Goal: Task Accomplishment & Management: Manage account settings

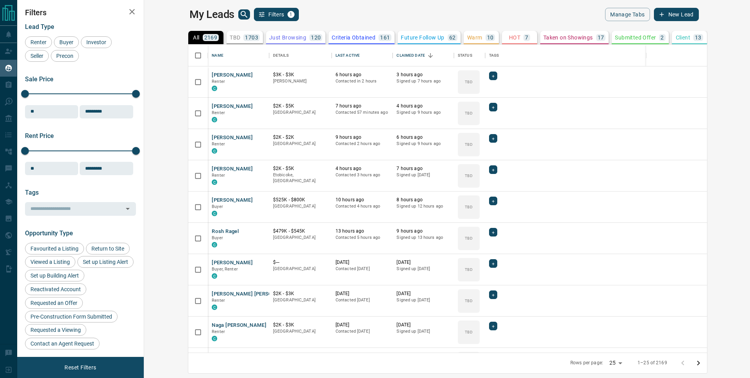
scroll to position [302, 597]
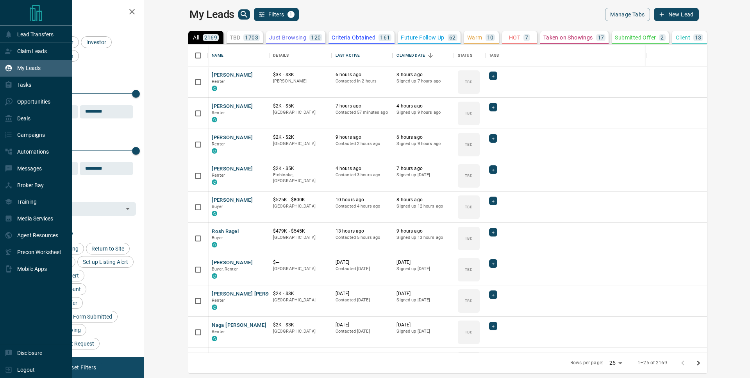
click at [23, 70] on p "My Leads" at bounding box center [28, 68] width 23 height 6
click at [41, 45] on div "Claim Leads" at bounding box center [36, 51] width 72 height 17
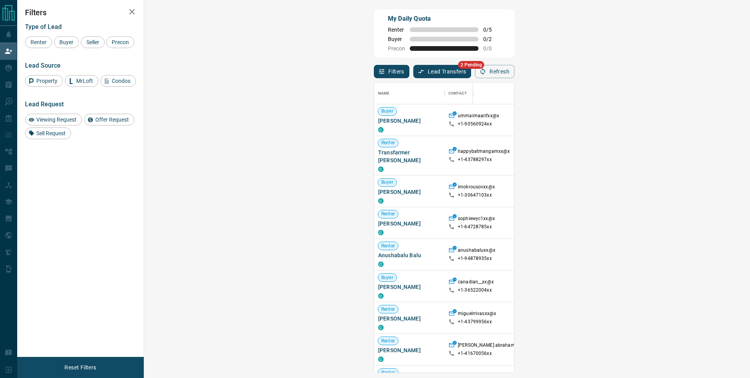
scroll to position [76, 0]
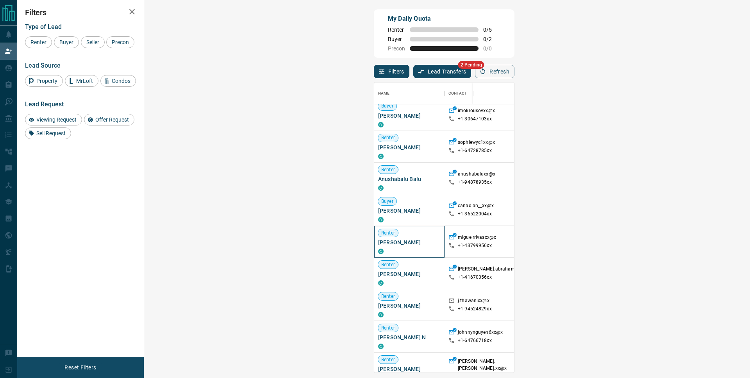
click at [378, 238] on span "[PERSON_NAME]" at bounding box center [409, 242] width 63 height 8
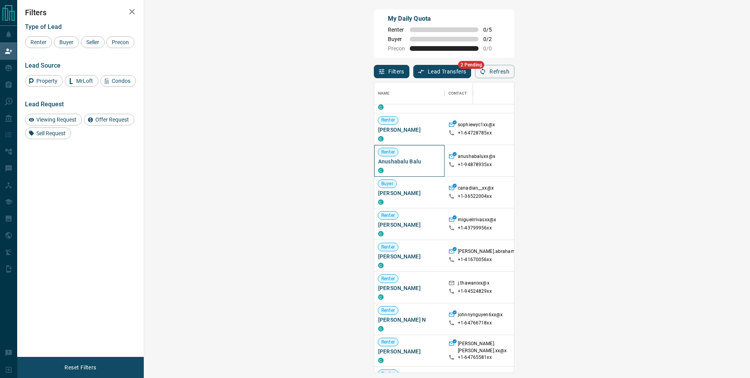
click at [378, 157] on span "Anushabalu Balu" at bounding box center [409, 161] width 63 height 8
click at [378, 284] on span "[PERSON_NAME]" at bounding box center [409, 288] width 63 height 8
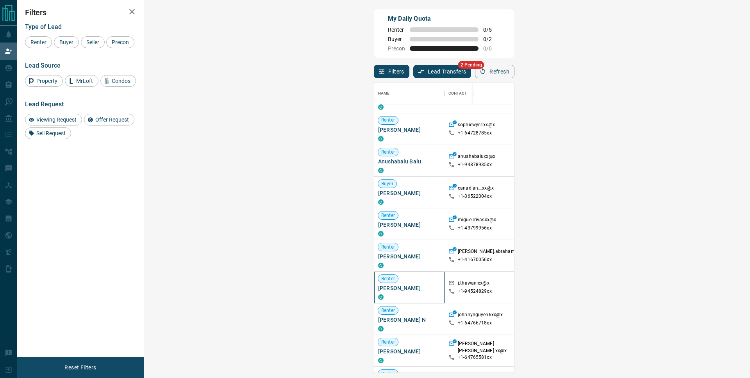
click at [378, 284] on span "[PERSON_NAME]" at bounding box center [409, 288] width 63 height 8
drag, startPoint x: 233, startPoint y: 285, endPoint x: 248, endPoint y: 285, distance: 14.5
click at [458, 288] on p "+1- 94524829xx" at bounding box center [475, 291] width 34 height 7
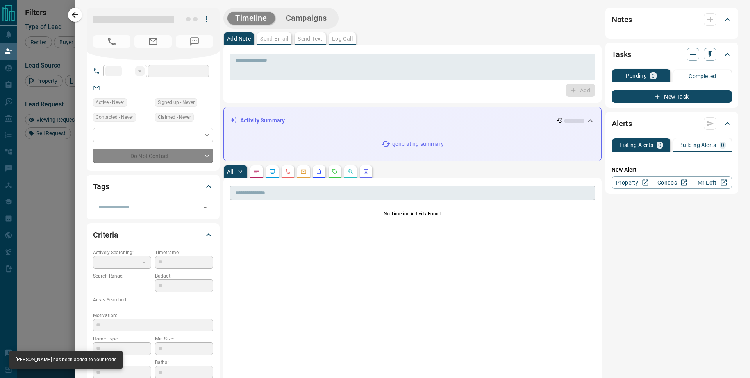
type input "**"
type input "**********"
type input "**"
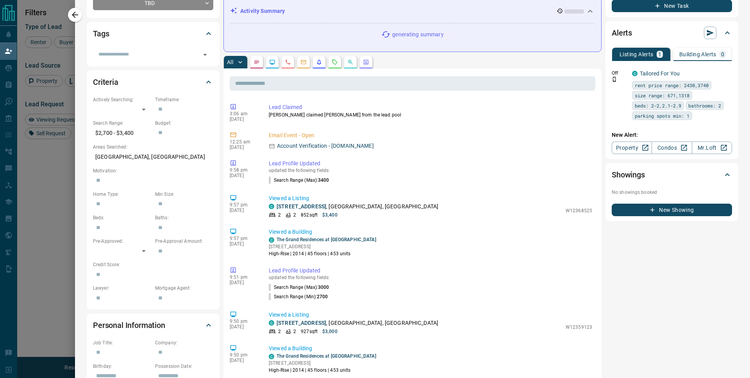
scroll to position [0, 0]
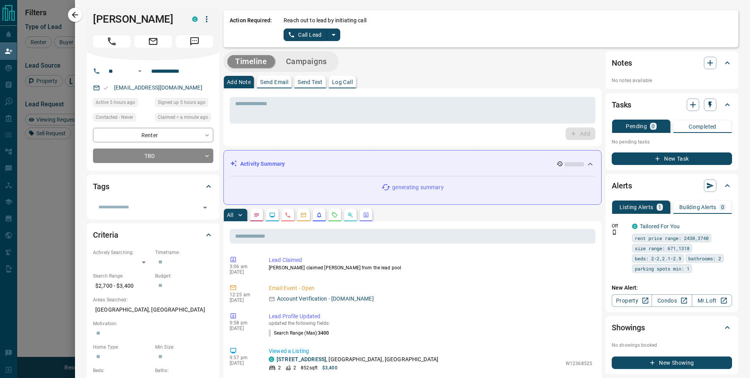
click at [333, 36] on icon "split button" at bounding box center [334, 35] width 4 height 2
click at [307, 57] on li "Log Manual Call" at bounding box center [312, 62] width 48 height 12
click at [306, 41] on button "Log Manual Call" at bounding box center [310, 35] width 52 height 13
click at [306, 37] on button "No" at bounding box center [306, 35] width 14 height 12
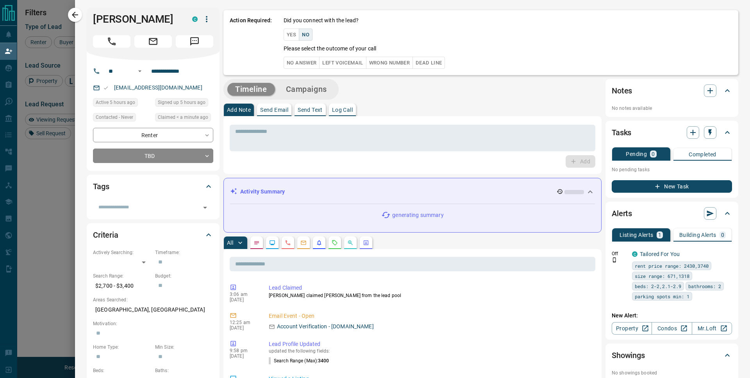
click at [305, 62] on button "No Answer" at bounding box center [302, 63] width 36 height 12
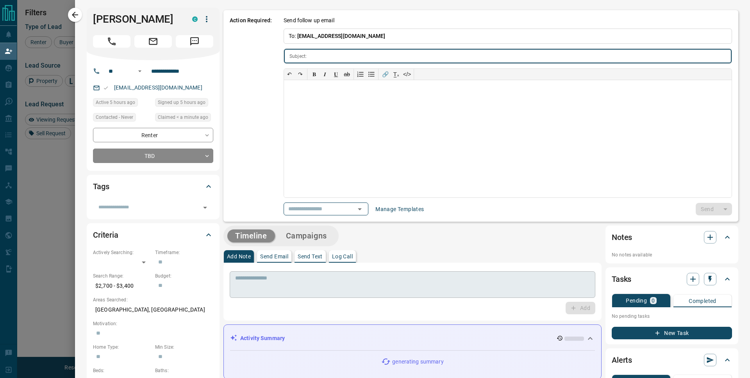
type input "**********"
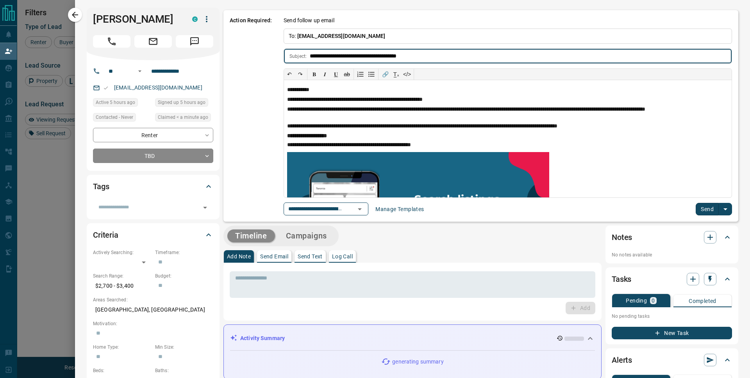
click at [696, 209] on button "Send" at bounding box center [707, 209] width 23 height 13
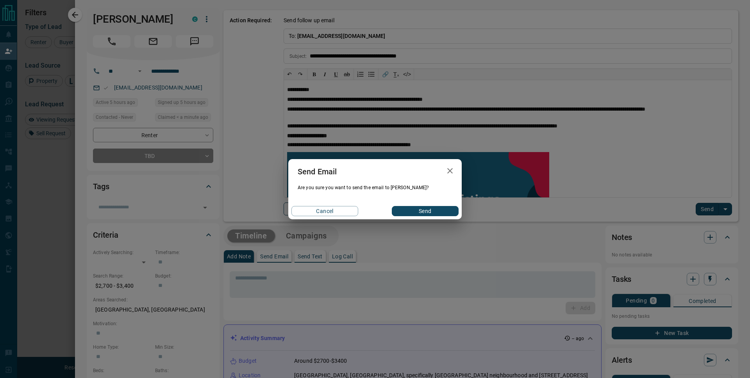
click at [428, 213] on button "Send" at bounding box center [425, 211] width 67 height 10
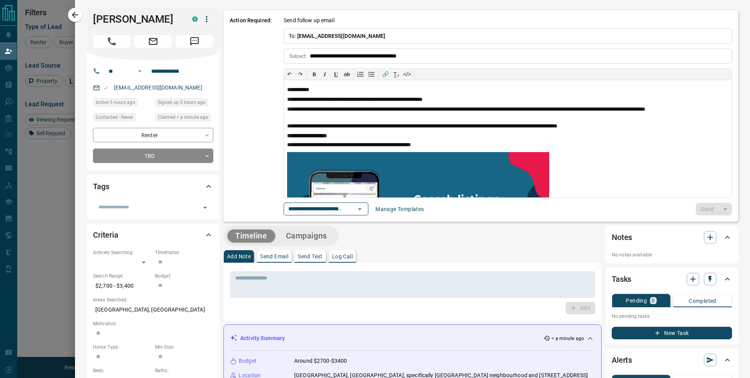
click at [55, 179] on div at bounding box center [375, 189] width 750 height 378
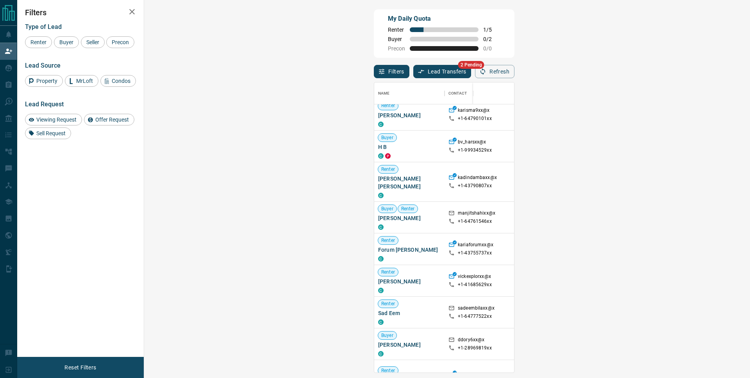
scroll to position [369, 0]
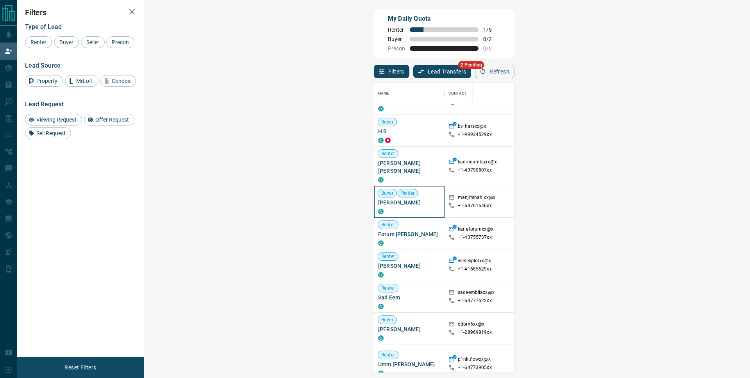
click at [378, 208] on div "C" at bounding box center [409, 211] width 63 height 6
click at [378, 201] on div "Buyer Renter [PERSON_NAME] C" at bounding box center [409, 201] width 63 height 25
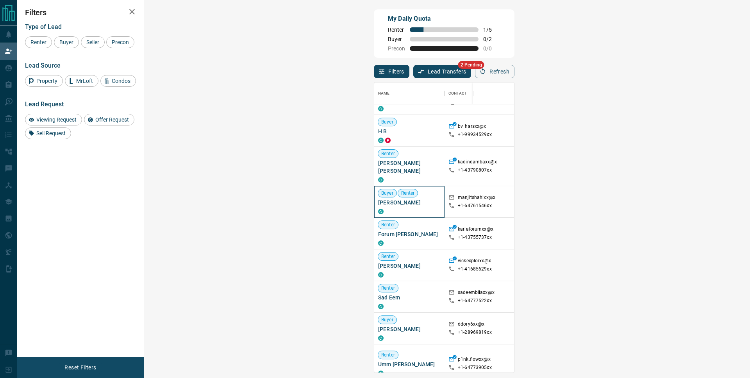
click at [378, 201] on div "Buyer Renter [PERSON_NAME] C" at bounding box center [409, 201] width 63 height 25
click at [378, 199] on span "[PERSON_NAME]" at bounding box center [409, 203] width 63 height 8
